Goal: Task Accomplishment & Management: Manage account settings

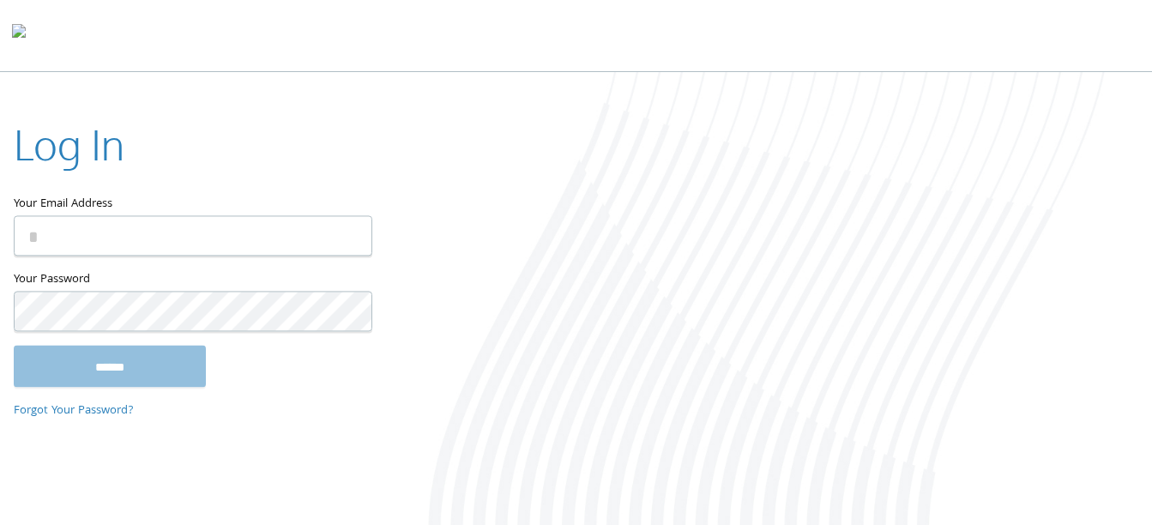
click at [206, 227] on input "Your Email Address" at bounding box center [193, 236] width 358 height 40
type input "**********"
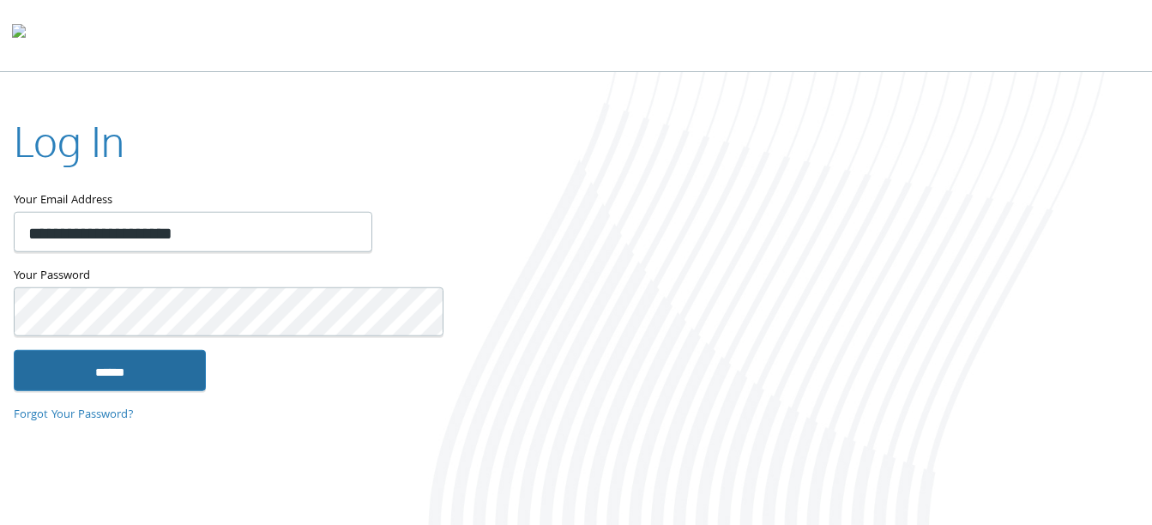
click at [137, 358] on input "******" at bounding box center [110, 369] width 192 height 41
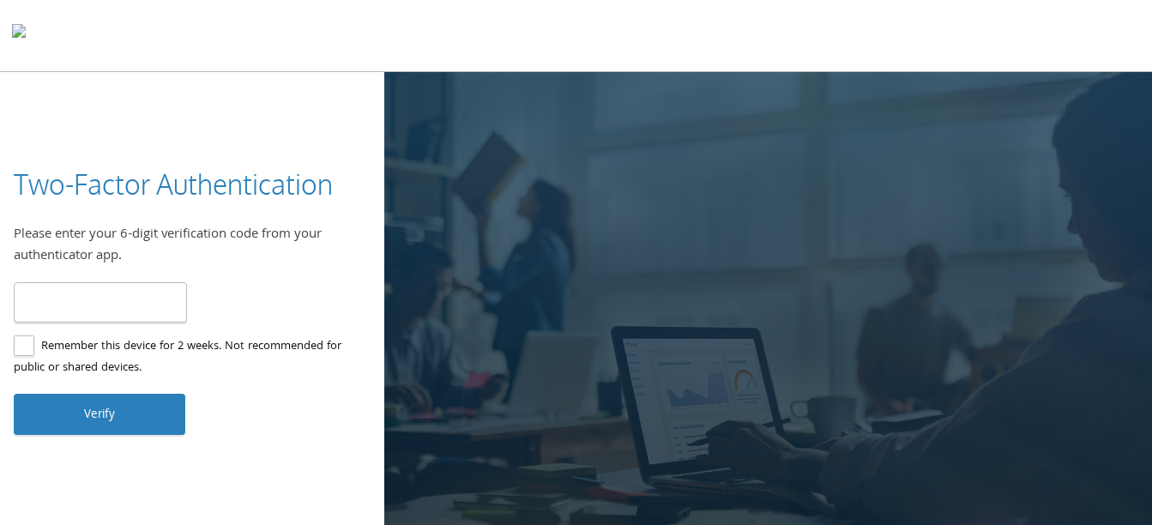
type input "******"
